Goal: Task Accomplishment & Management: Complete application form

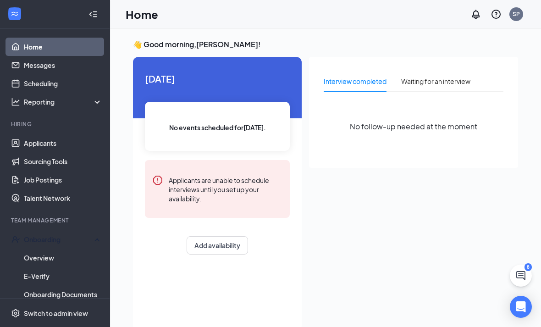
click at [35, 261] on link "Overview" at bounding box center [63, 258] width 78 height 18
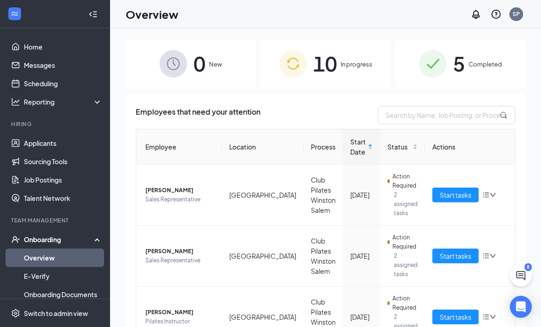
click at [322, 51] on span "10" at bounding box center [325, 64] width 24 height 32
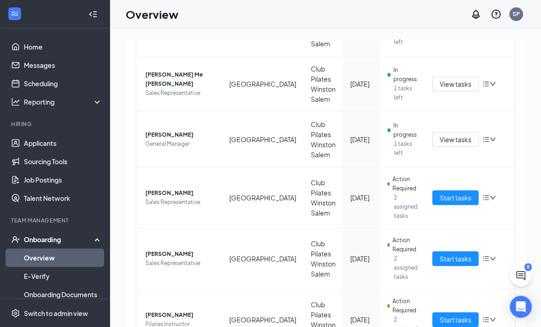
scroll to position [386, 0]
click at [454, 315] on span "Start tasks" at bounding box center [456, 320] width 32 height 10
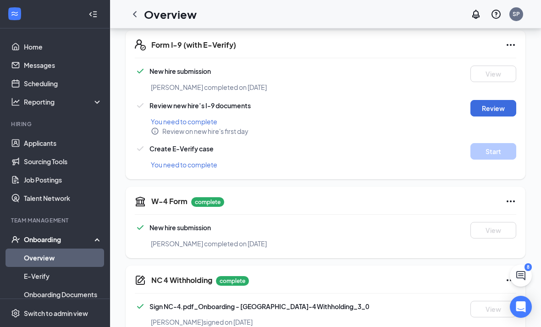
scroll to position [165, 0]
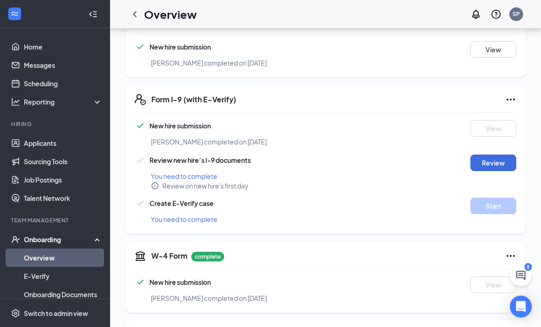
click at [504, 168] on button "Review" at bounding box center [494, 163] width 46 height 17
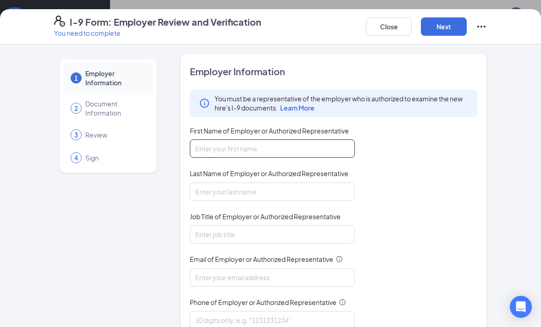
click at [328, 152] on input "First Name of Employer or Authorized Representative" at bounding box center [272, 148] width 165 height 18
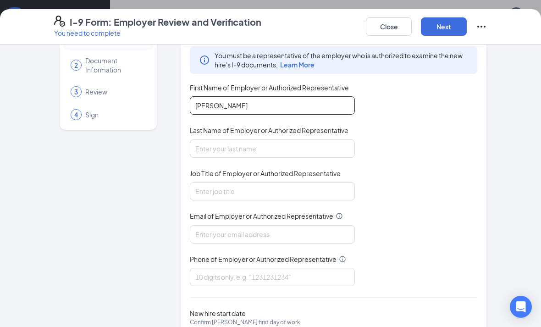
scroll to position [44, 0]
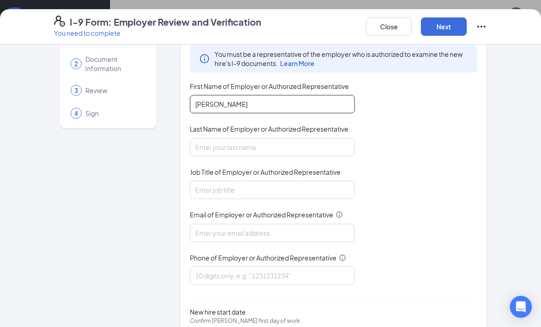
type input "Sara"
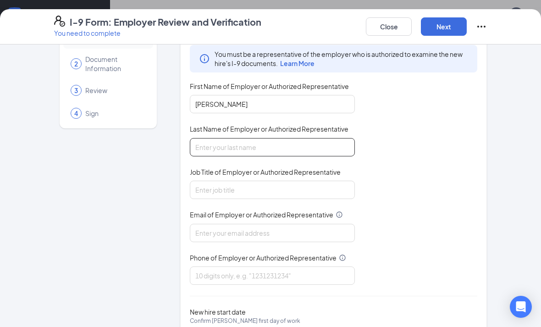
click at [331, 154] on input "Last Name of Employer or Authorized Representative" at bounding box center [272, 147] width 165 height 18
type input "Price"
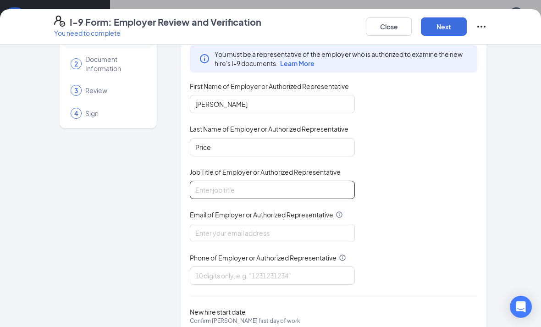
click at [321, 181] on input "Job Title of Employer or Authorized Representative" at bounding box center [272, 190] width 165 height 18
type input "Lead Instructor"
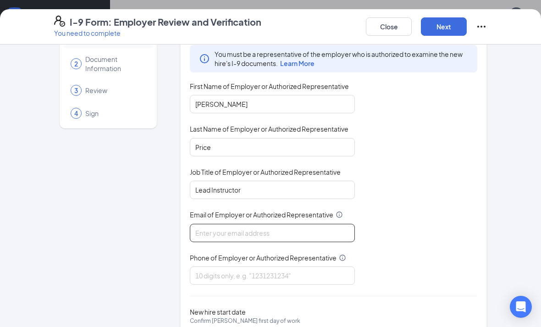
click at [250, 232] on input "Email of Employer or Authorized Representative" at bounding box center [272, 233] width 165 height 18
type input "winstonsalemli@clubpilates.com"
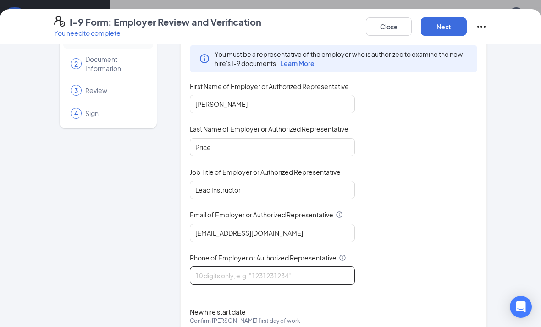
click at [315, 269] on input "Phone of Employer or Authorized Representative" at bounding box center [272, 276] width 165 height 18
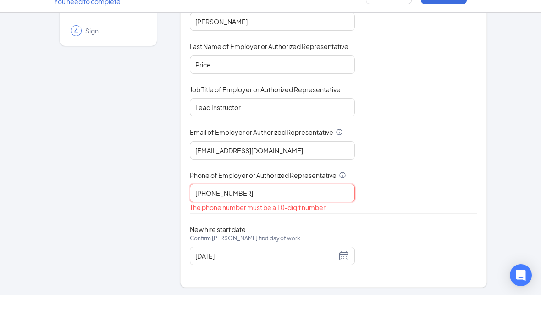
scroll to position [94, 0]
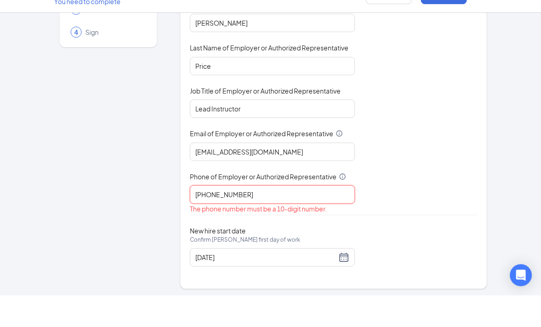
click at [229, 217] on input "336-491-7823" at bounding box center [272, 226] width 165 height 18
type input "3364917823"
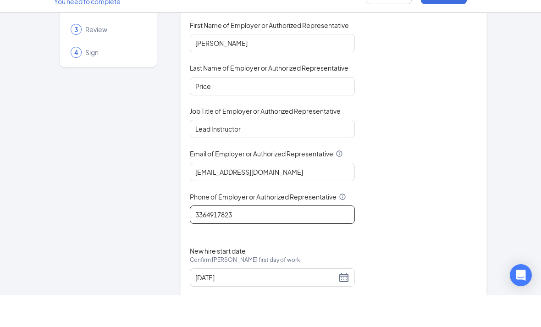
scroll to position [65, 0]
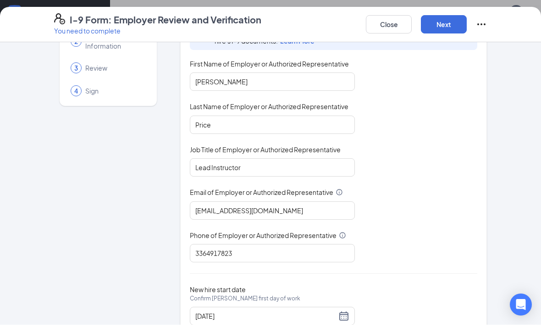
click at [445, 27] on button "Next" at bounding box center [444, 26] width 46 height 18
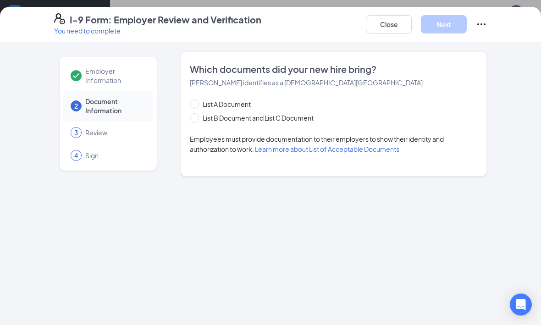
scroll to position [367, 0]
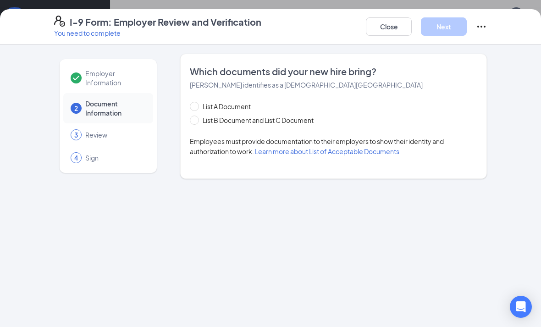
click at [196, 119] on input "List B Document and List C Document" at bounding box center [193, 119] width 6 height 6
radio input "true"
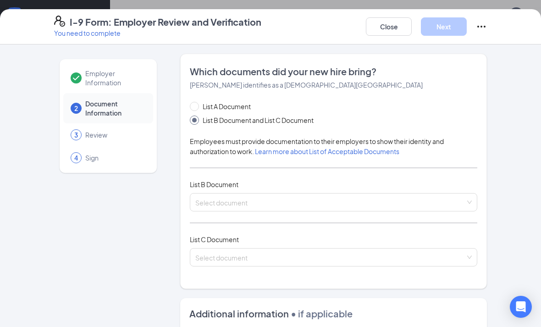
click at [389, 198] on input "search" at bounding box center [330, 201] width 270 height 14
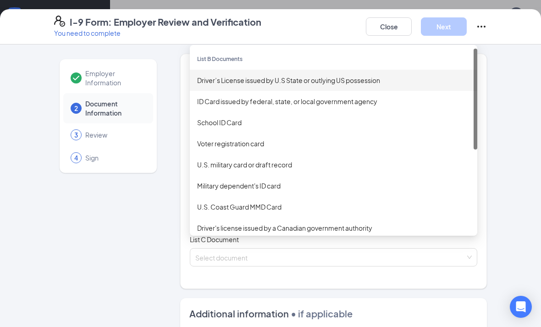
click at [368, 79] on div "Driver’s License issued by U.S State or outlying US possession" at bounding box center [333, 80] width 273 height 10
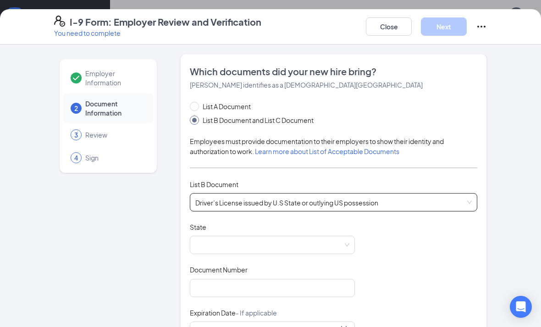
click at [257, 250] on span at bounding box center [272, 244] width 154 height 17
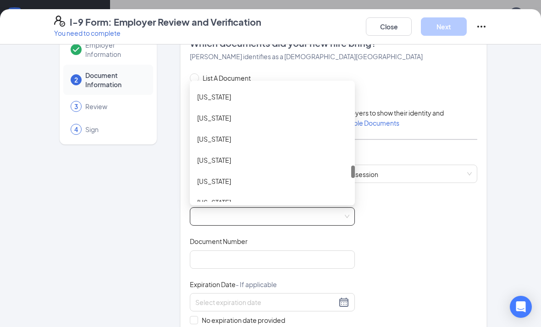
scroll to position [759, 0]
click at [245, 135] on div "Ohio" at bounding box center [272, 138] width 150 height 10
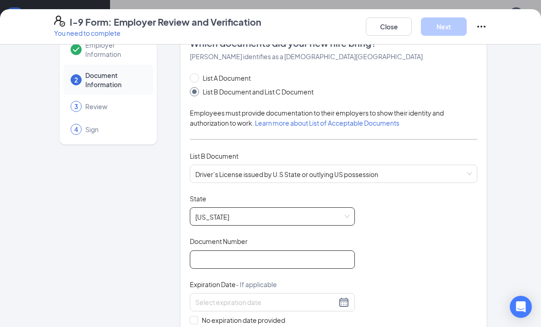
click at [305, 256] on input "Document Number" at bounding box center [272, 259] width 165 height 18
type input "TN955955"
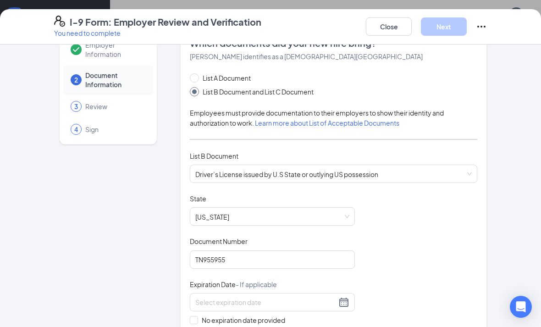
click at [353, 300] on div at bounding box center [272, 302] width 165 height 18
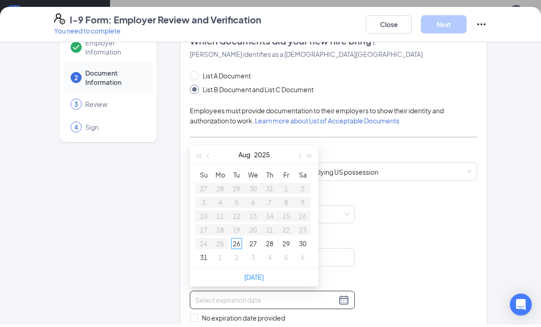
scroll to position [367, 0]
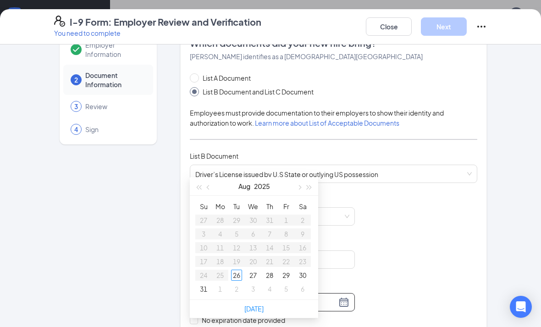
click at [313, 185] on button "button" at bounding box center [310, 186] width 10 height 18
click at [316, 189] on div "Aug 2026" at bounding box center [254, 186] width 128 height 19
click at [314, 187] on button "button" at bounding box center [310, 186] width 10 height 18
click at [314, 189] on button "button" at bounding box center [310, 186] width 10 height 18
click at [213, 182] on button "button" at bounding box center [209, 186] width 10 height 18
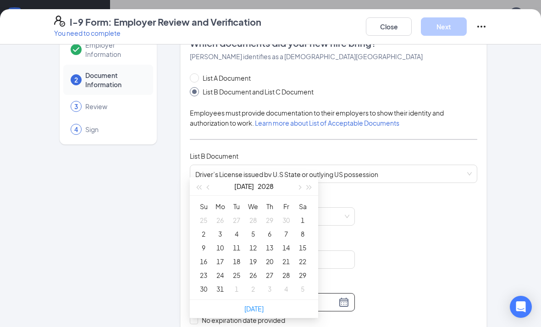
click at [212, 180] on button "button" at bounding box center [209, 186] width 10 height 18
click at [212, 182] on button "button" at bounding box center [209, 186] width 10 height 18
type input "05/04/2028"
click at [276, 215] on td "4" at bounding box center [269, 220] width 17 height 14
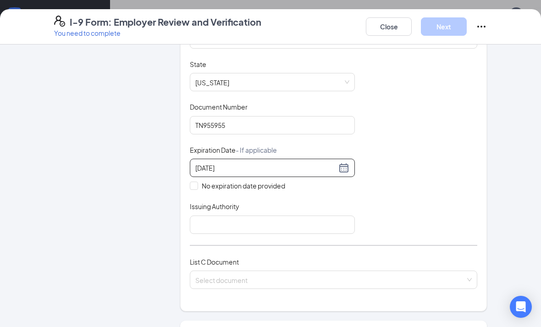
scroll to position [166, 0]
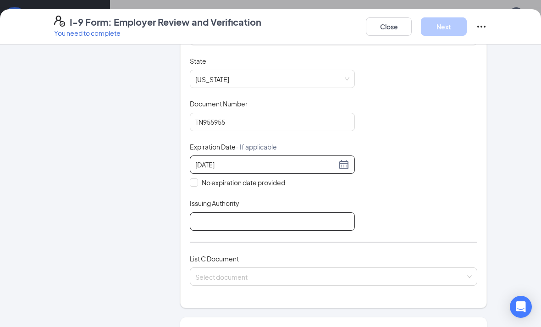
click at [300, 221] on input "Issuing Authority" at bounding box center [272, 221] width 165 height 18
type input "United States"
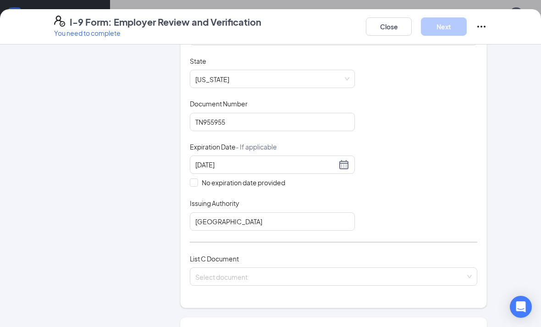
click at [458, 277] on input "search" at bounding box center [330, 275] width 270 height 14
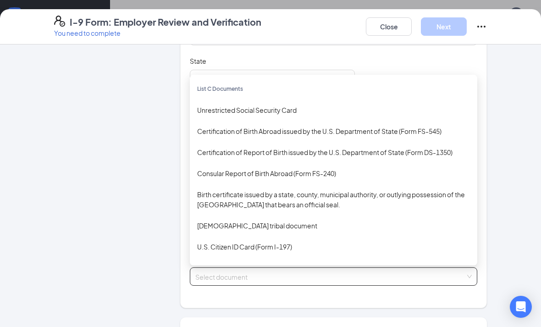
click at [299, 110] on div "Unrestricted Social Security Card" at bounding box center [333, 110] width 273 height 10
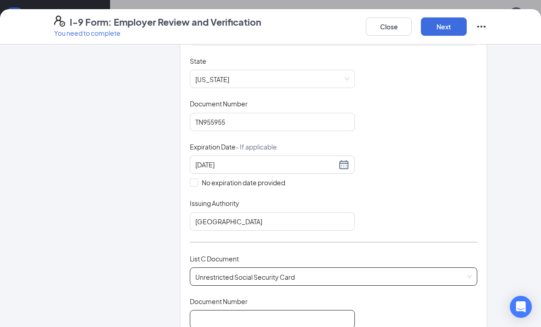
click at [323, 321] on input "Document Number" at bounding box center [272, 319] width 165 height 18
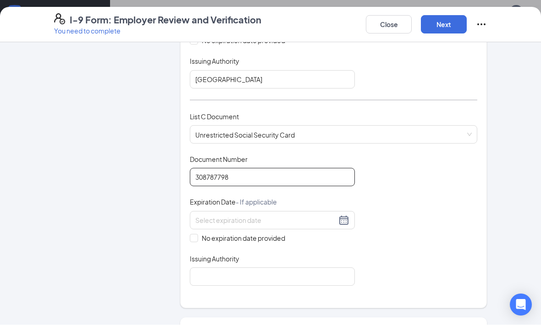
scroll to position [310, 0]
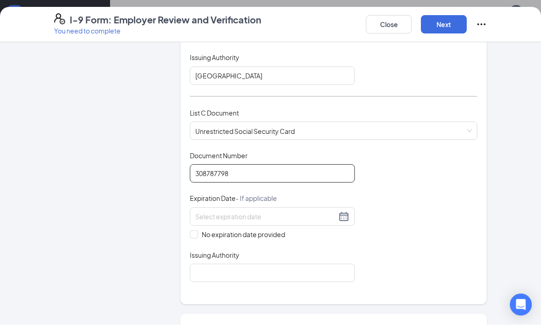
type input "308787798"
click at [345, 216] on div at bounding box center [272, 218] width 154 height 11
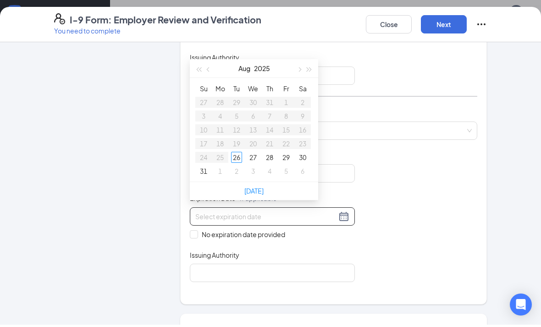
scroll to position [367, 0]
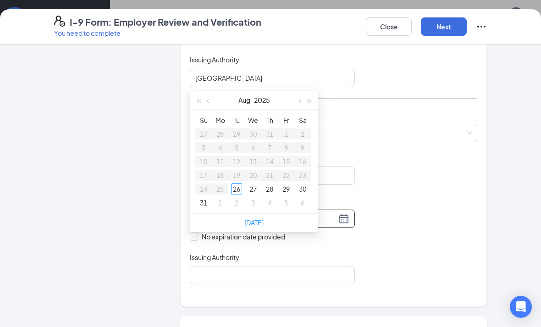
click at [485, 211] on div "Which documents did your new hire bring? Michael Lang identifies as a citizen o…" at bounding box center [333, 25] width 307 height 563
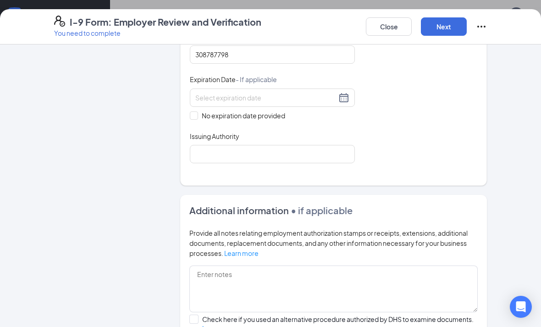
scroll to position [432, 0]
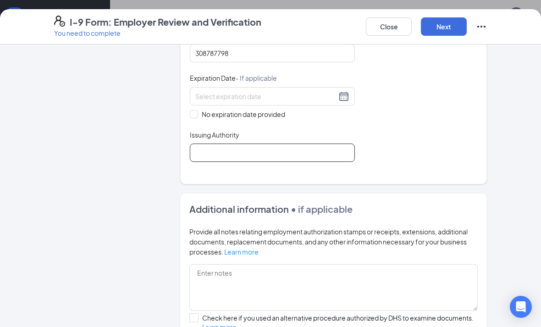
click at [317, 155] on input "Issuing Authority" at bounding box center [272, 153] width 165 height 18
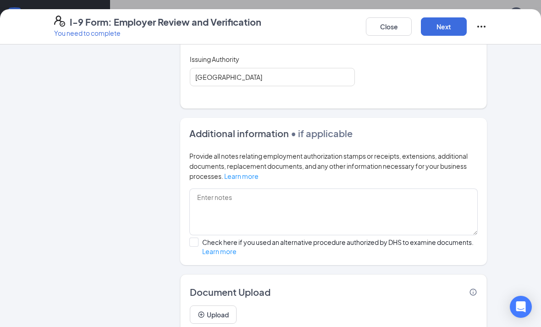
scroll to position [502, 0]
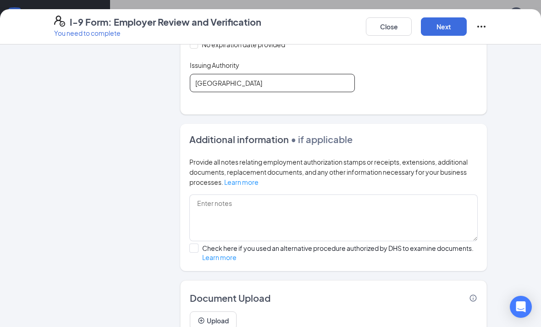
type input "United States"
click at [219, 323] on button "Upload" at bounding box center [213, 320] width 47 height 18
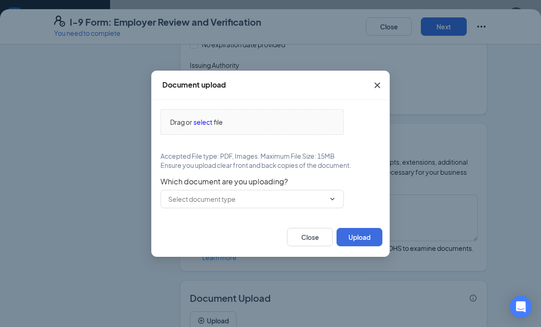
click at [217, 127] on span "file" at bounding box center [218, 122] width 9 height 10
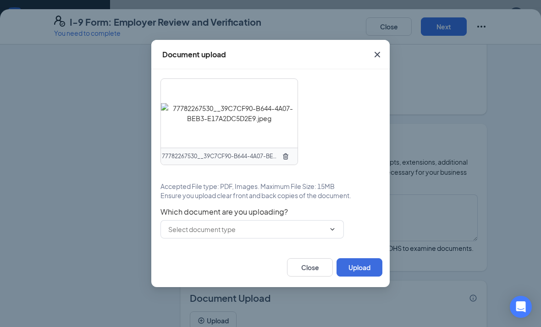
click at [370, 277] on button "Upload" at bounding box center [360, 267] width 46 height 18
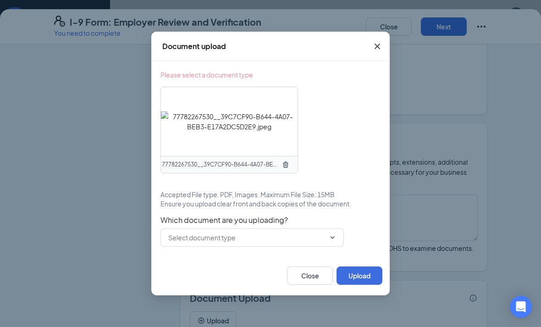
click at [234, 243] on input "text" at bounding box center [246, 238] width 157 height 10
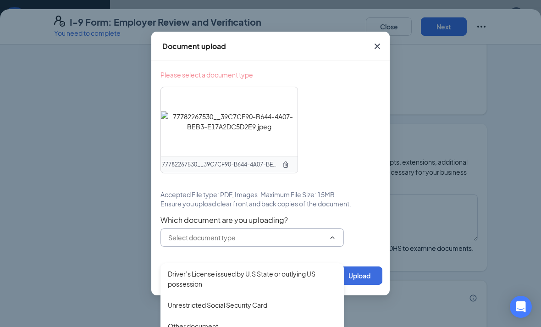
click at [222, 281] on div "Driver’s License issued by U.S State or outlying US possession" at bounding box center [252, 279] width 169 height 20
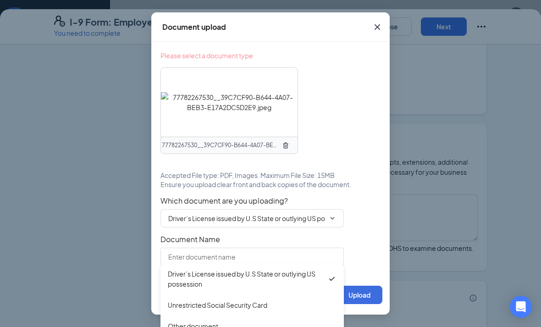
type input "Driver’s License issued by U.S State or outlying US possession"
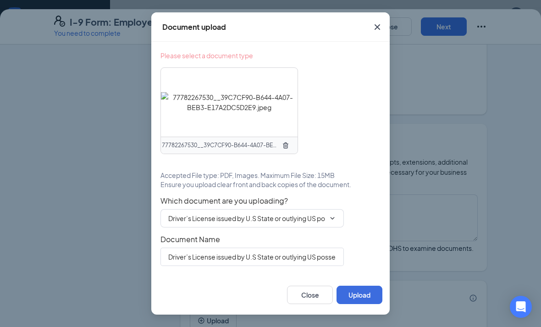
click at [362, 304] on button "Upload" at bounding box center [360, 295] width 46 height 18
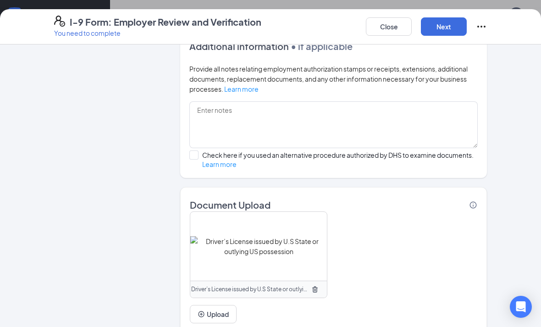
scroll to position [594, 0]
click at [446, 32] on button "Next" at bounding box center [444, 26] width 46 height 18
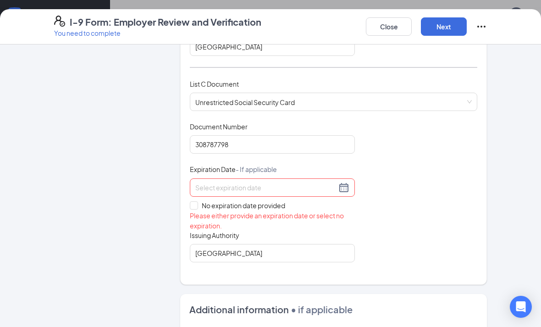
scroll to position [341, 0]
click at [192, 201] on input "No expiration date provided" at bounding box center [193, 204] width 6 height 6
checkbox input "true"
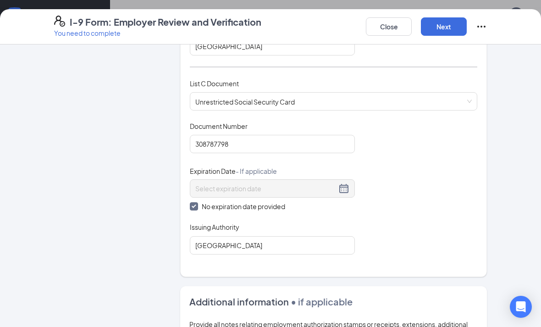
click at [449, 31] on button "Next" at bounding box center [444, 26] width 46 height 18
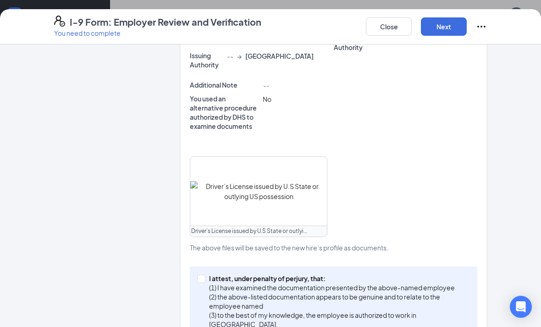
scroll to position [355, 0]
click at [200, 279] on input "I attest, under penalty of perjury, that: (1) I have examined the documentation…" at bounding box center [200, 278] width 6 height 6
checkbox input "true"
click at [448, 30] on button "Next" at bounding box center [444, 26] width 46 height 18
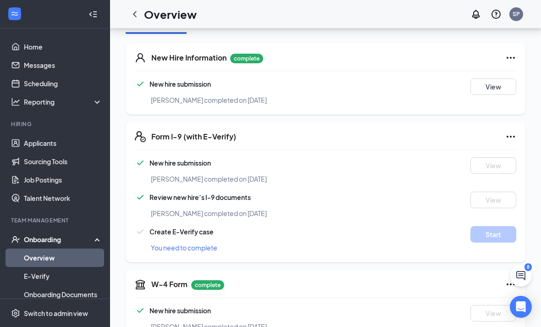
scroll to position [0, 0]
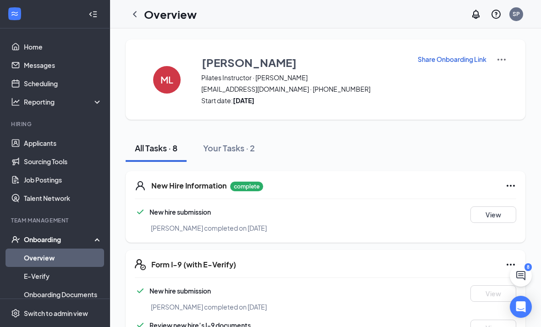
click at [75, 245] on div "Onboarding" at bounding box center [55, 239] width 110 height 18
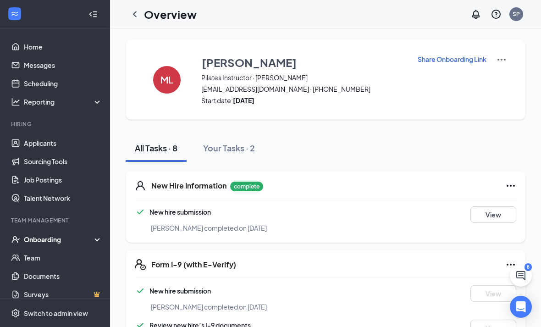
click at [56, 239] on div "Onboarding" at bounding box center [59, 239] width 71 height 9
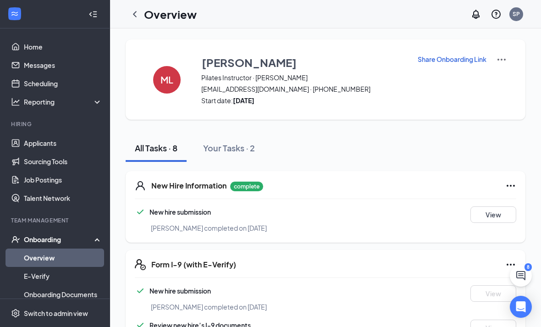
click at [51, 257] on link "Overview" at bounding box center [63, 258] width 78 height 18
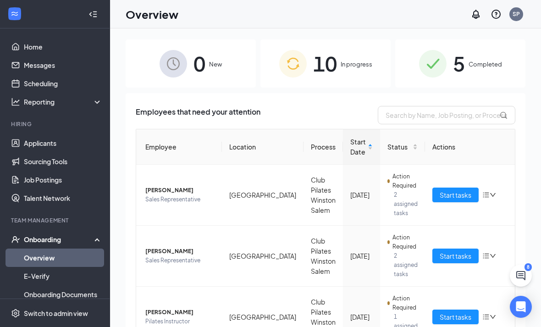
click at [473, 78] on div "5 Completed" at bounding box center [460, 63] width 130 height 48
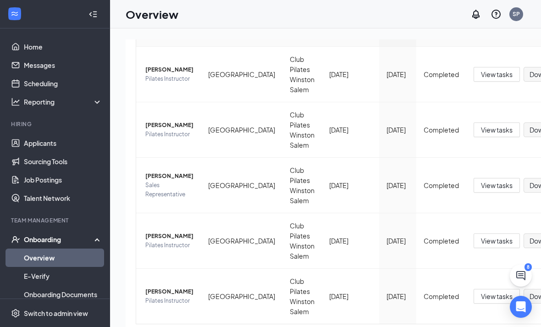
scroll to position [117, 0]
click at [167, 293] on span "[PERSON_NAME]" at bounding box center [169, 292] width 48 height 9
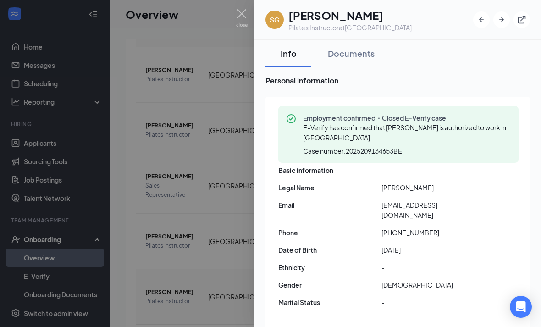
click at [367, 59] on div "Documents" at bounding box center [351, 53] width 47 height 11
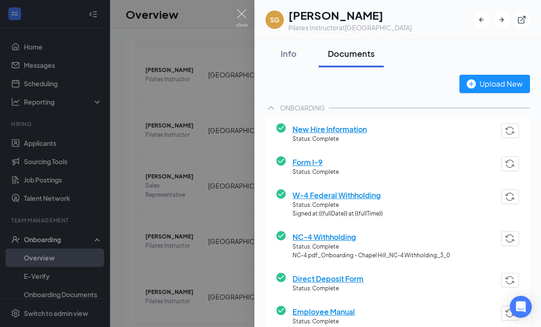
click at [248, 16] on div at bounding box center [270, 163] width 541 height 327
